Goal: Transaction & Acquisition: Purchase product/service

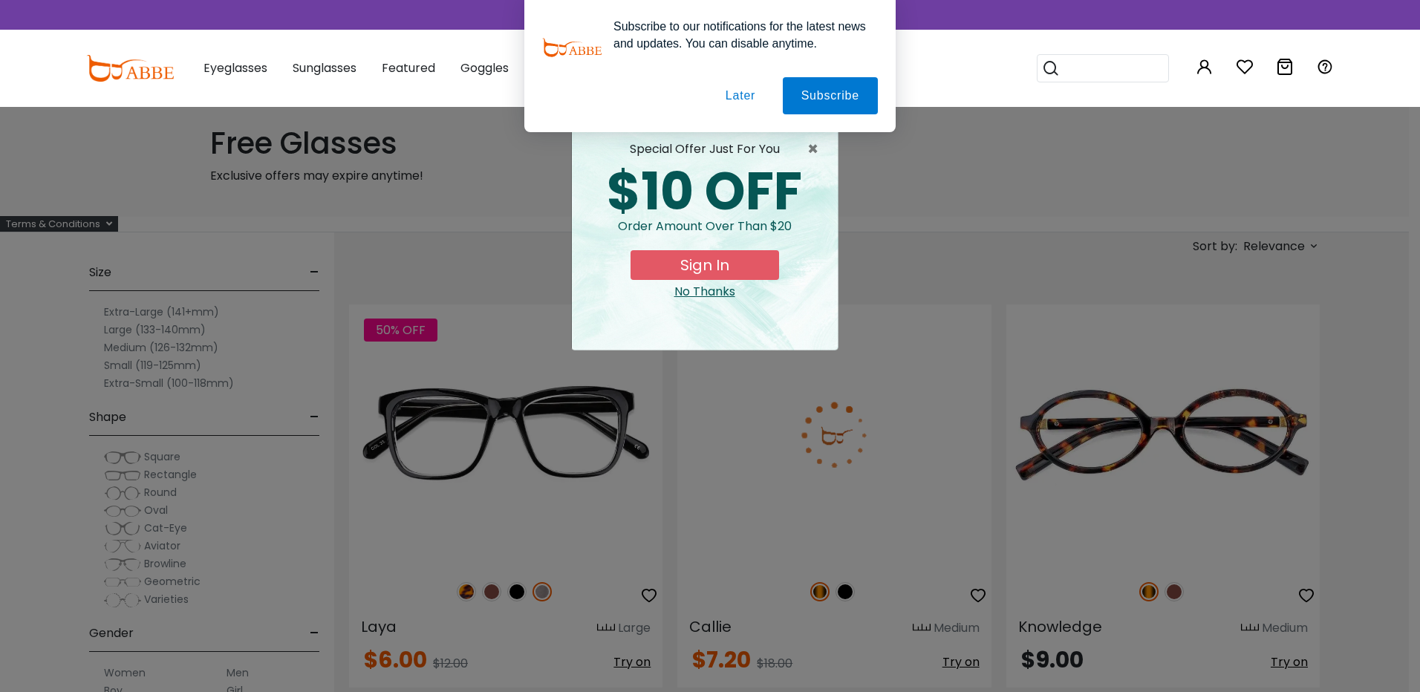
click at [737, 99] on button "Later" at bounding box center [740, 95] width 67 height 37
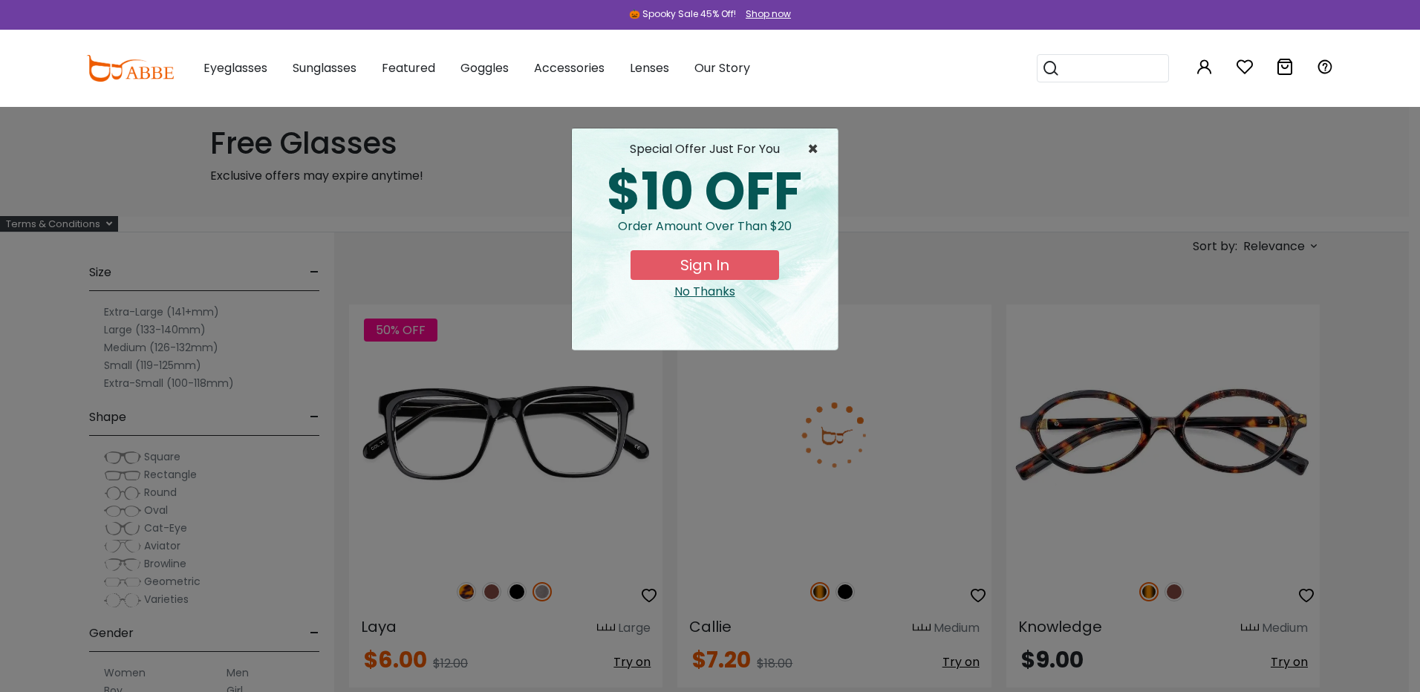
click at [817, 149] on span "×" at bounding box center [816, 149] width 19 height 18
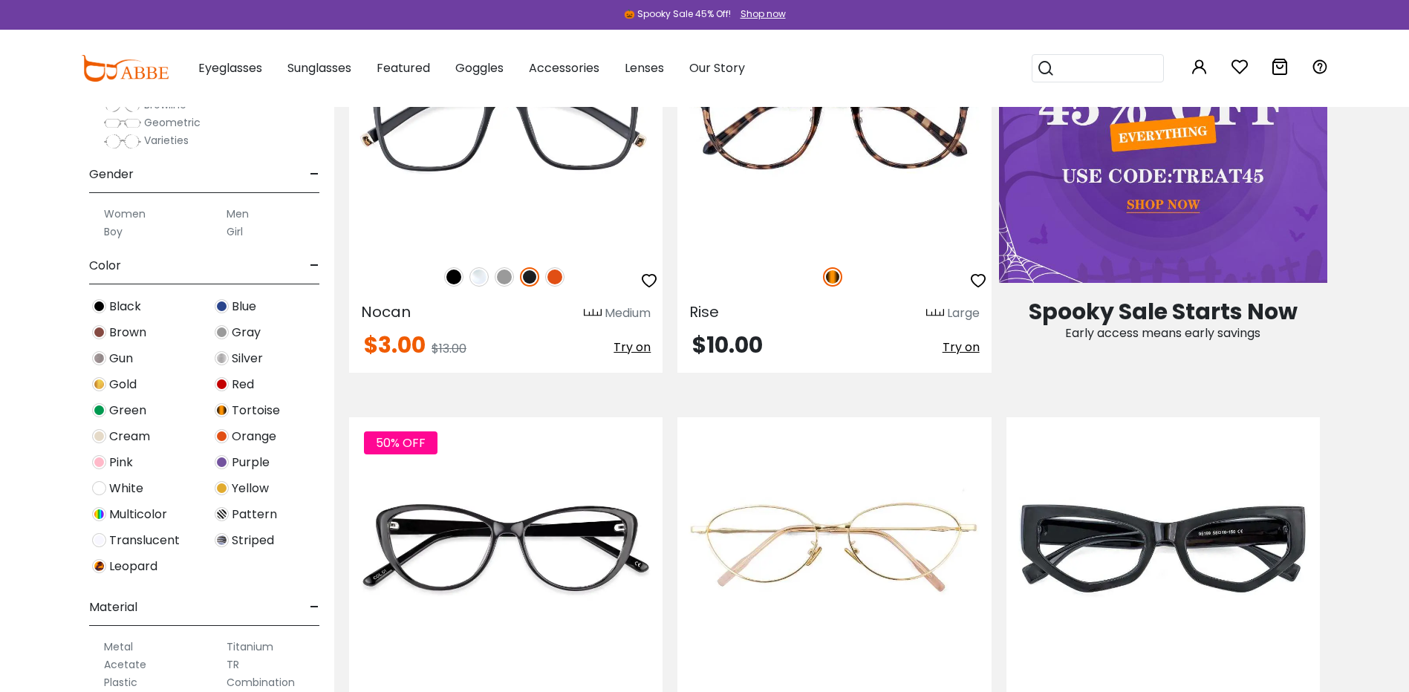
scroll to position [223, 0]
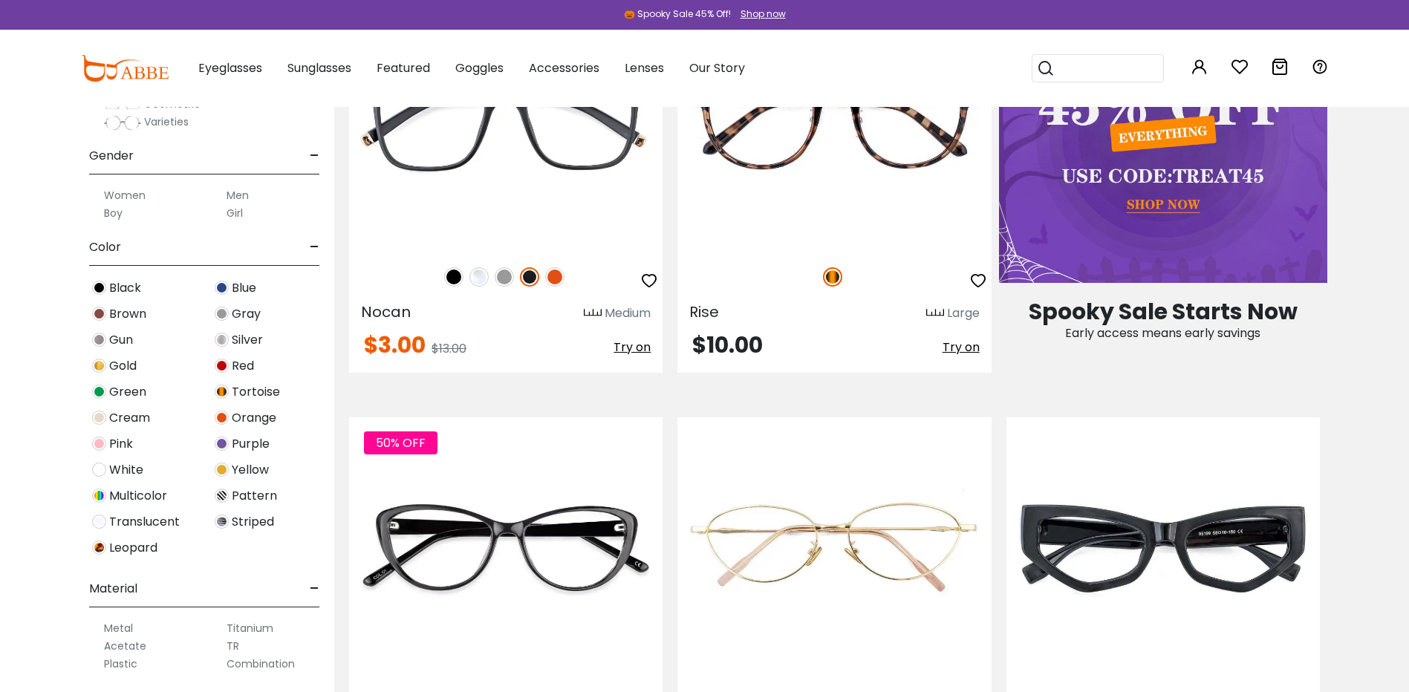
click at [122, 443] on span "Pink" at bounding box center [121, 444] width 24 height 18
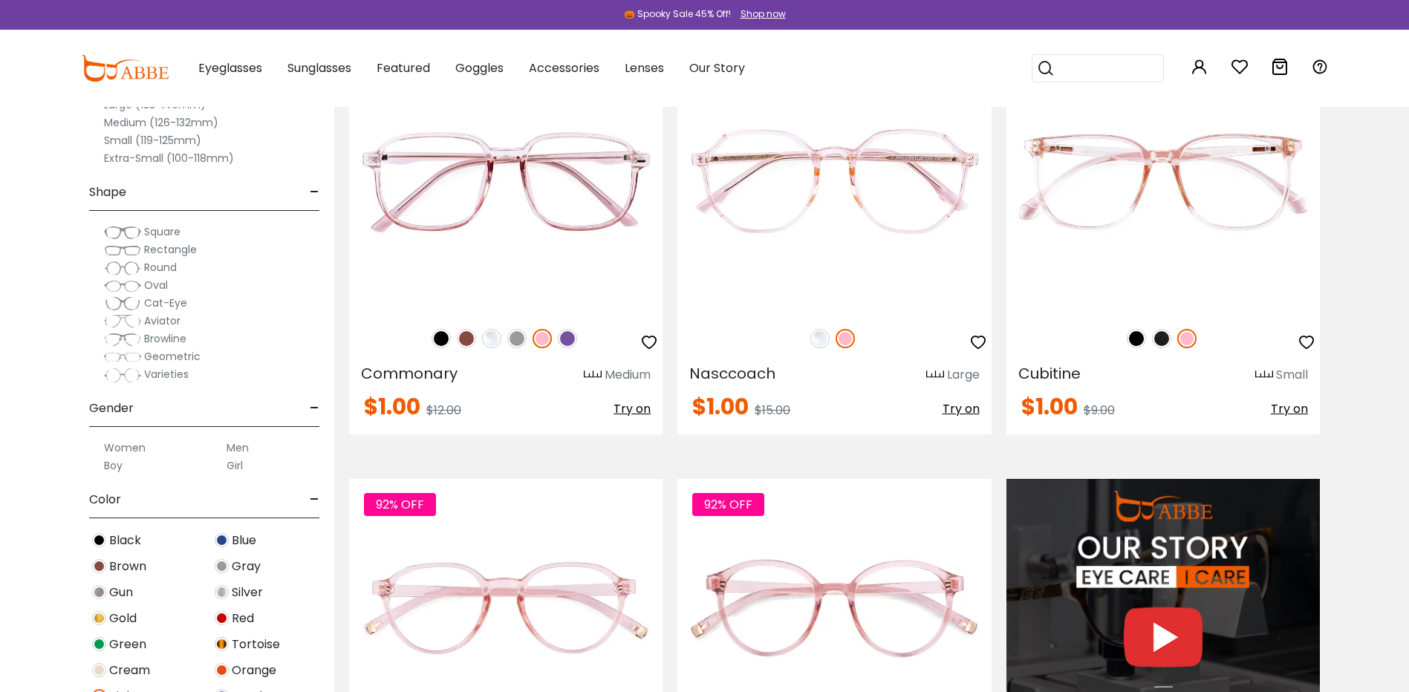
scroll to position [1114, 0]
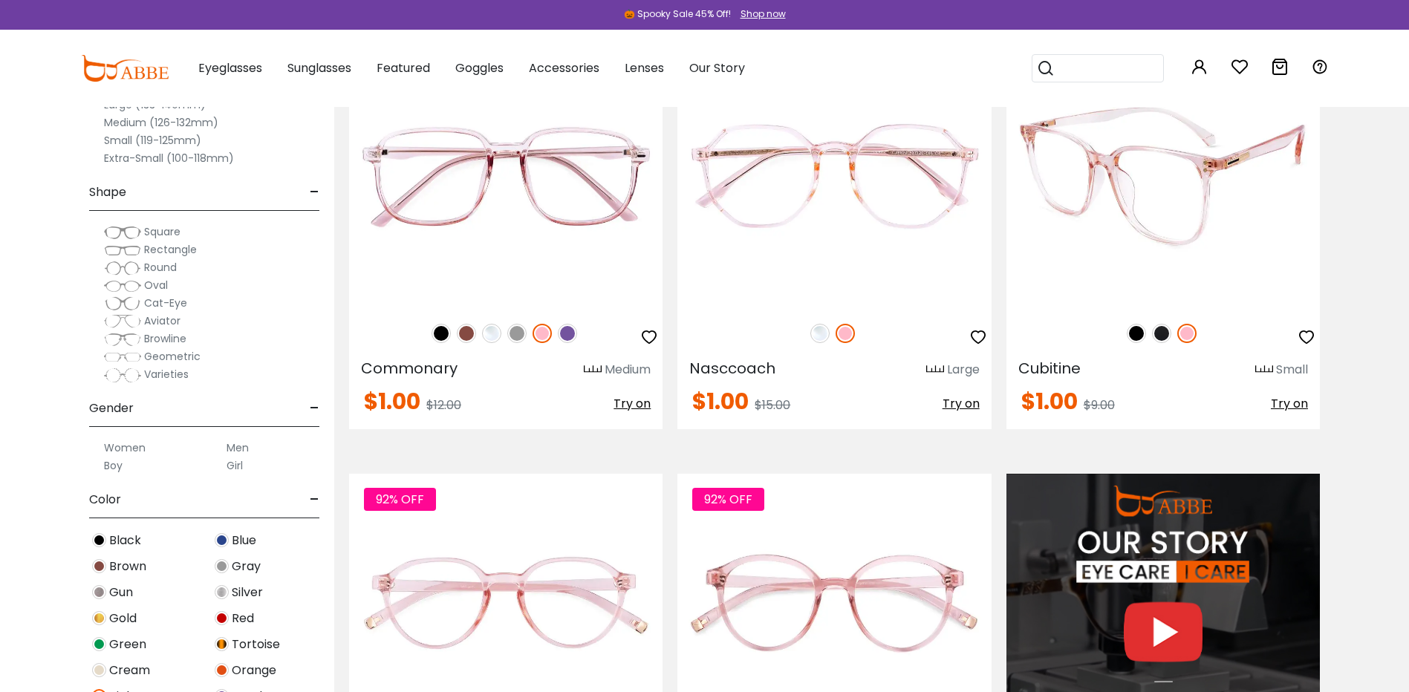
click at [1159, 334] on img at bounding box center [1161, 333] width 19 height 19
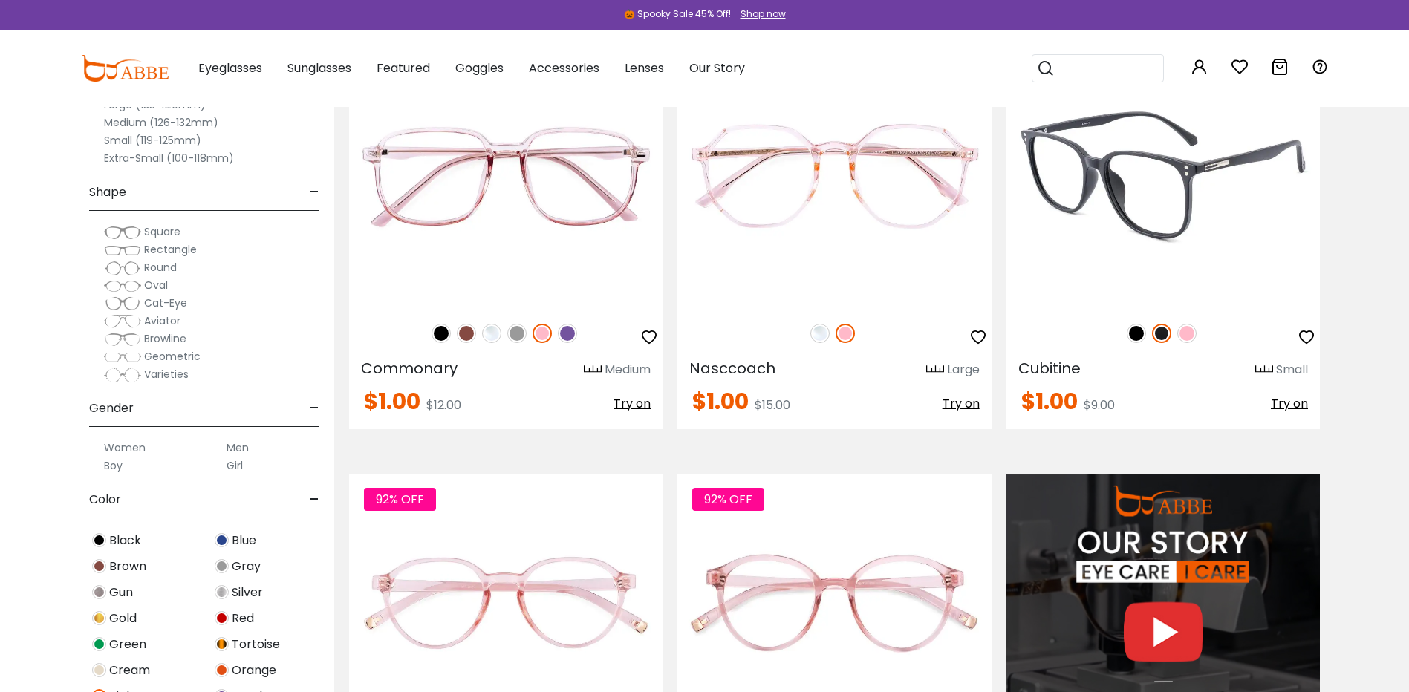
click at [1189, 333] on img at bounding box center [1186, 333] width 19 height 19
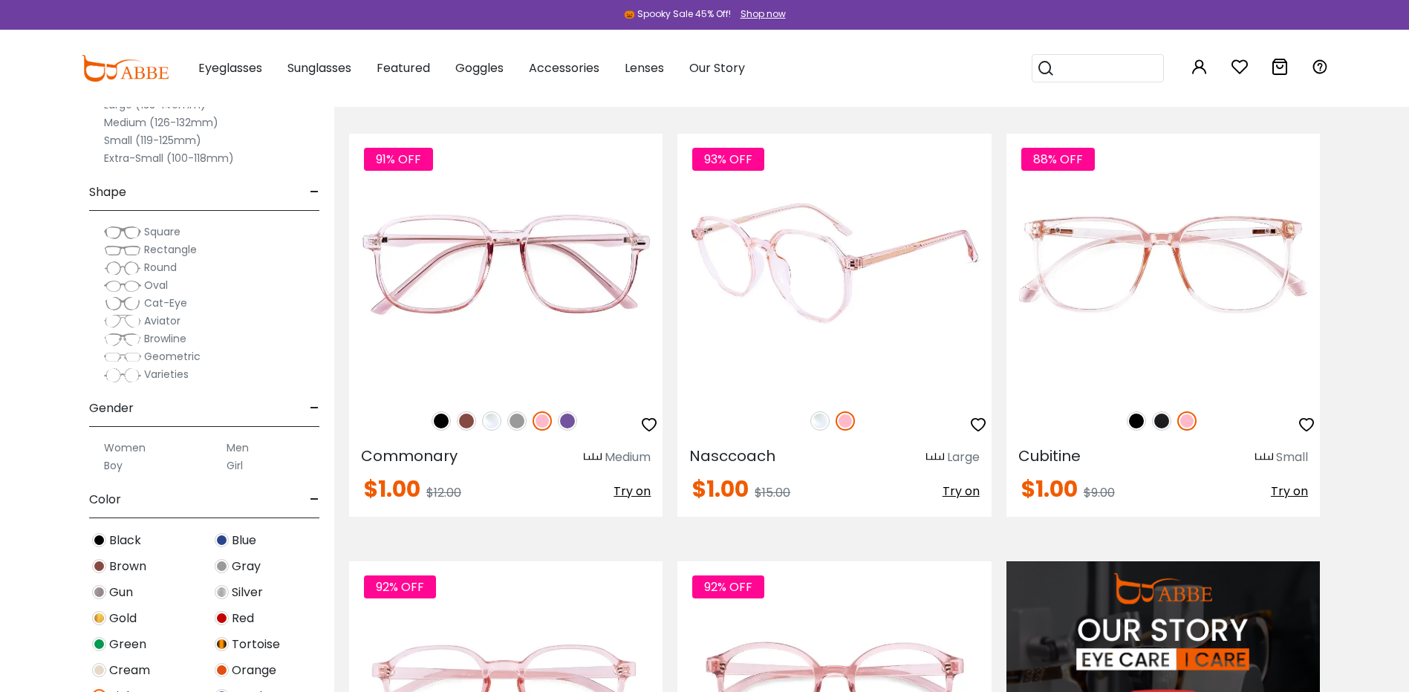
scroll to position [966, 0]
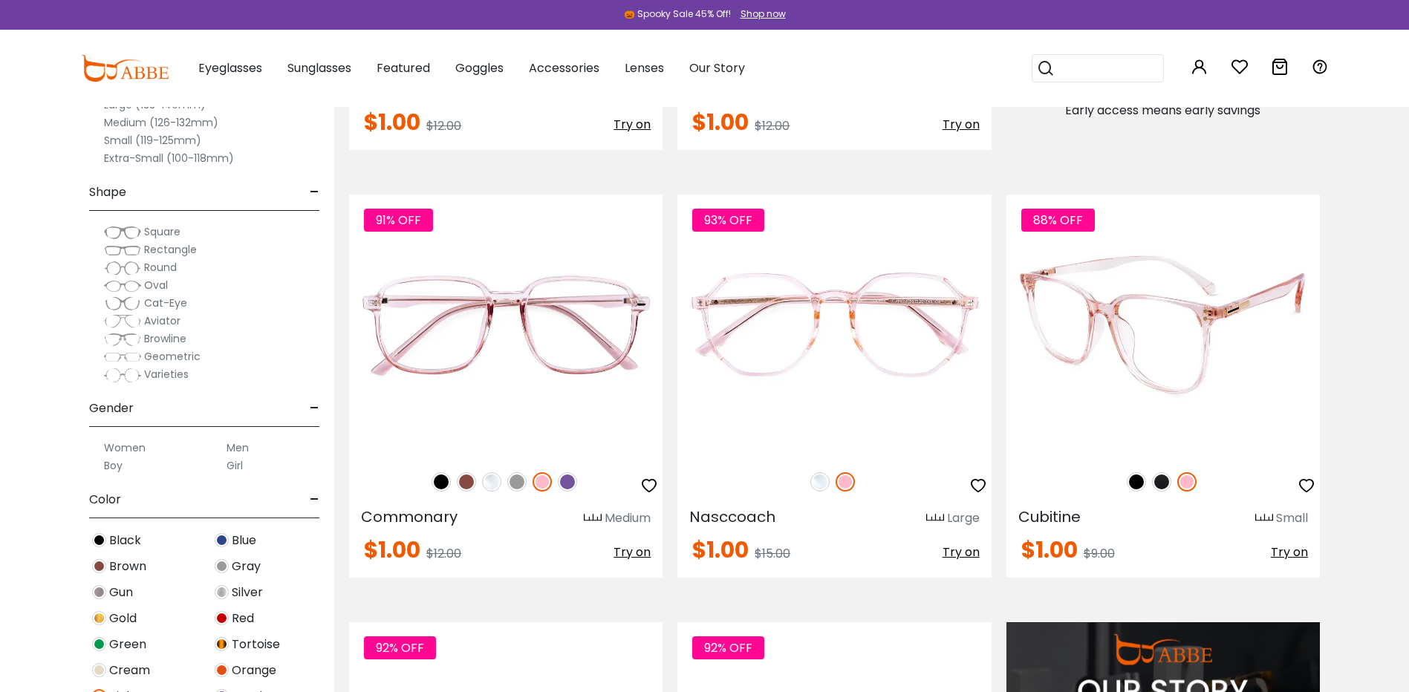
click at [1091, 290] on img at bounding box center [1163, 325] width 313 height 261
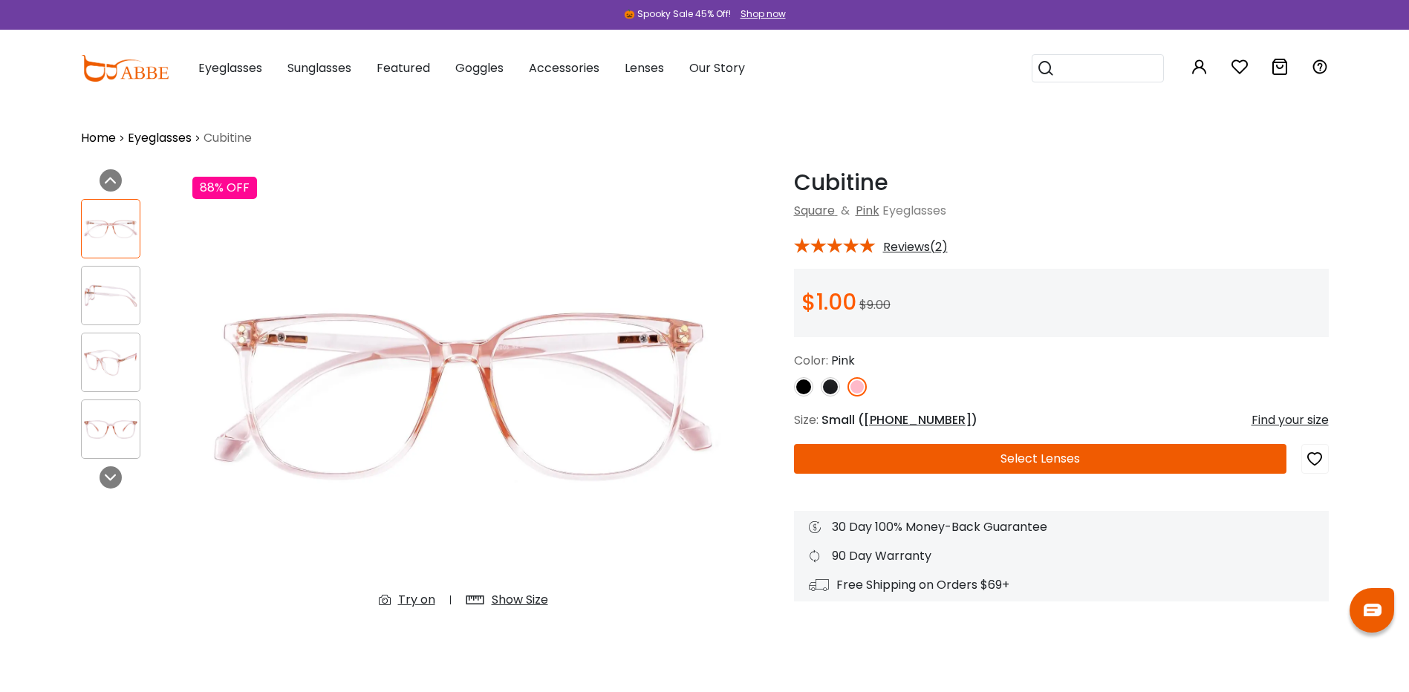
click at [99, 288] on img at bounding box center [111, 296] width 58 height 29
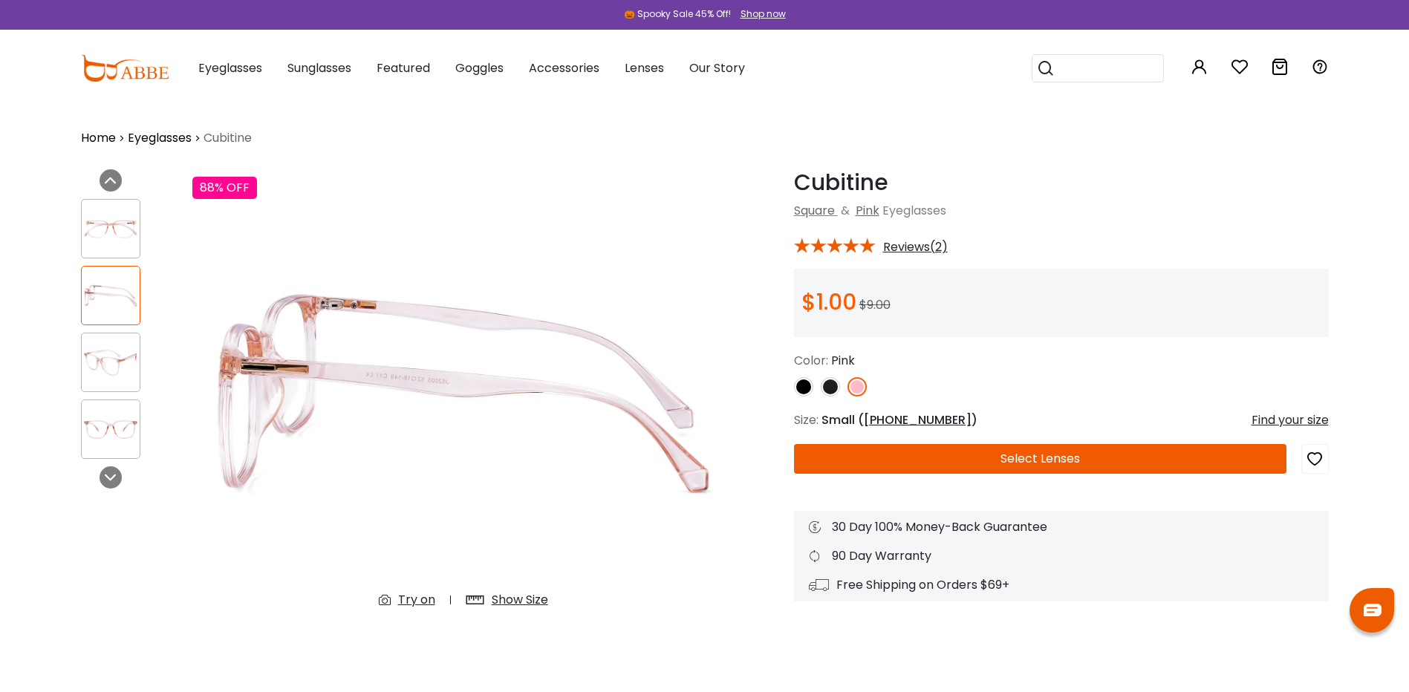
click at [98, 354] on img at bounding box center [111, 362] width 58 height 29
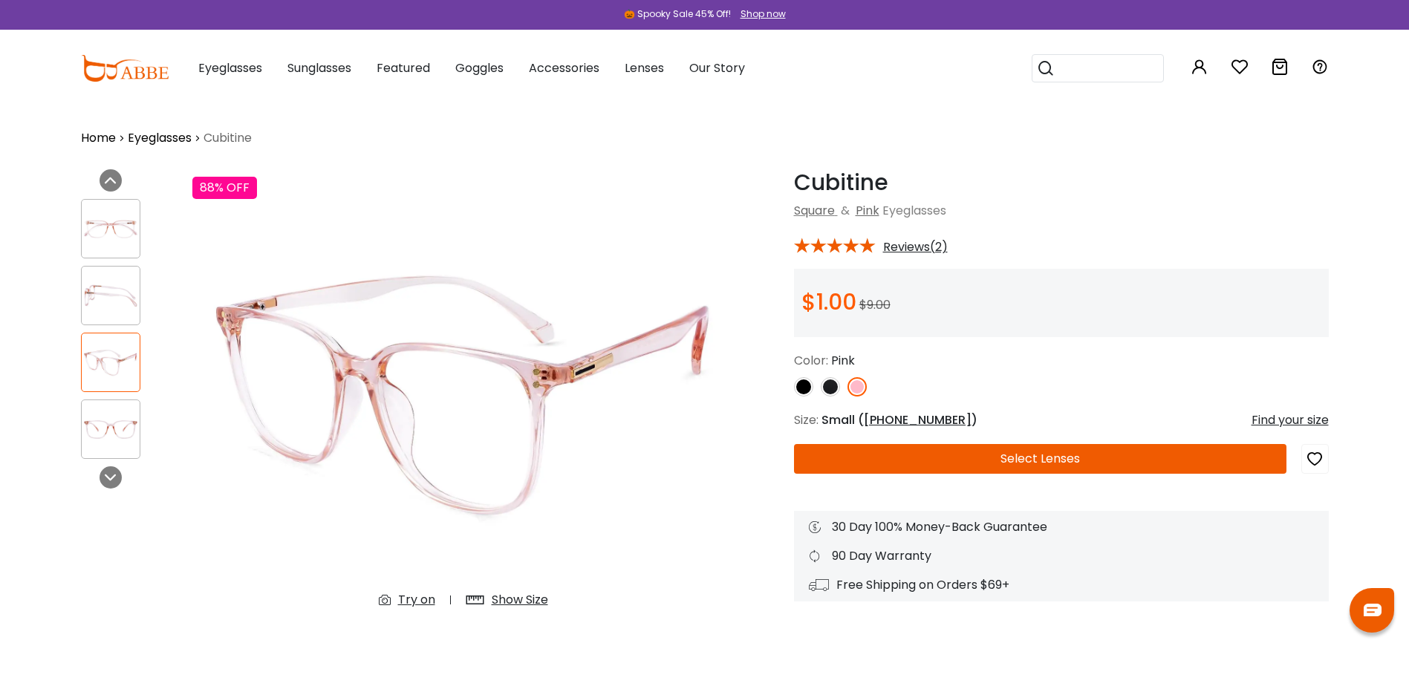
click at [103, 424] on img at bounding box center [111, 429] width 58 height 29
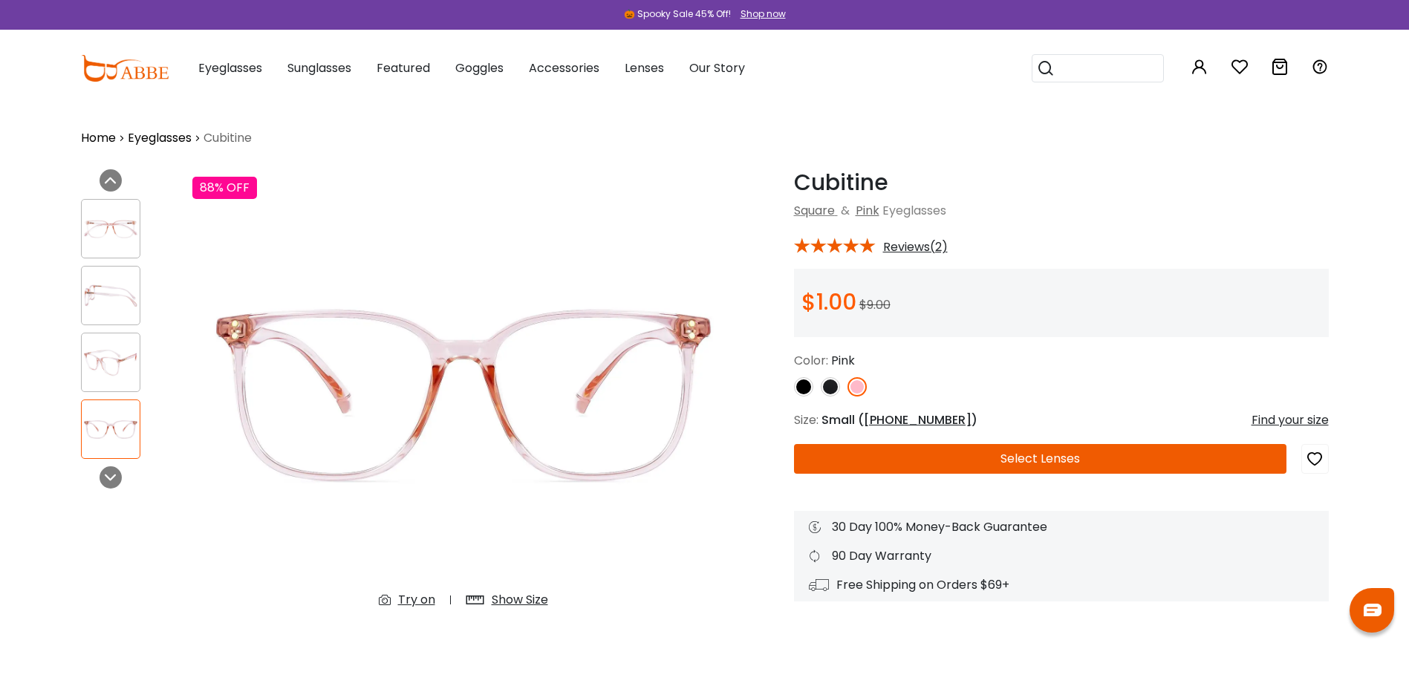
click at [1041, 456] on button "Select Lenses" at bounding box center [1040, 459] width 493 height 30
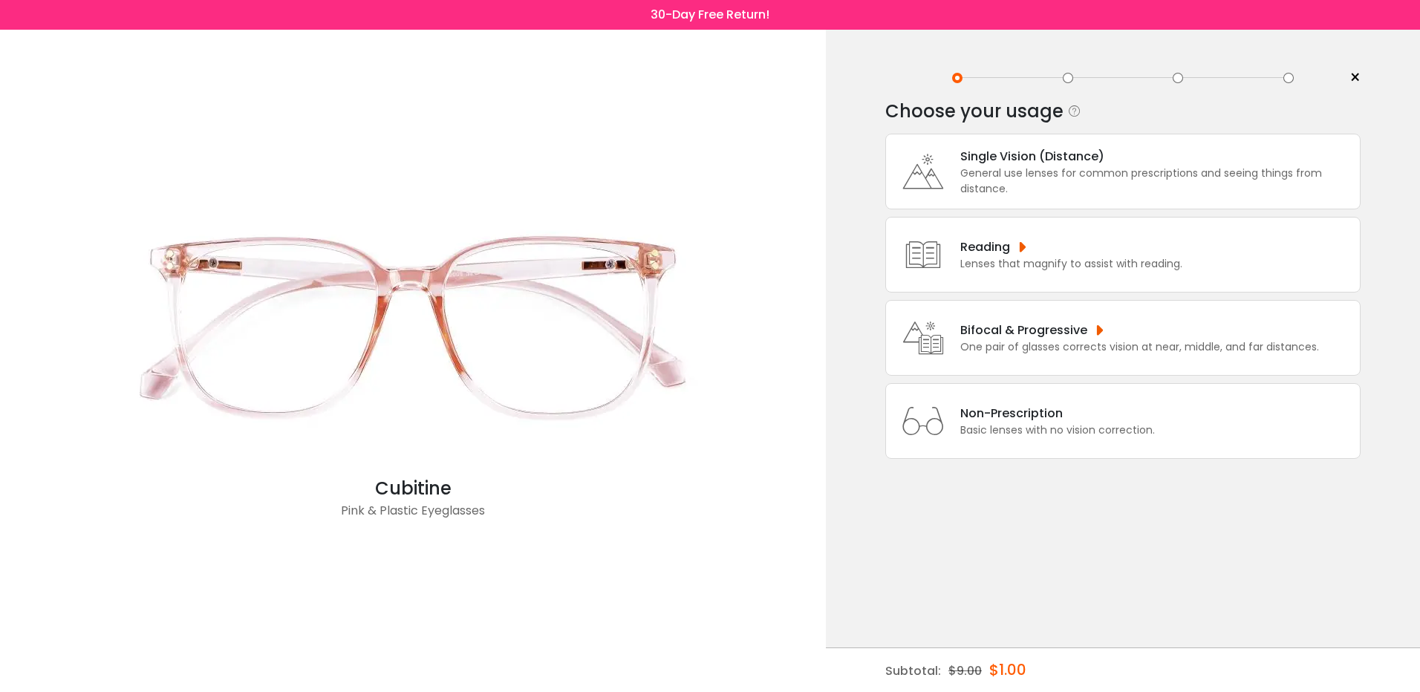
click at [1094, 161] on div "Single Vision (Distance)" at bounding box center [1157, 156] width 392 height 19
